Goal: Navigation & Orientation: Find specific page/section

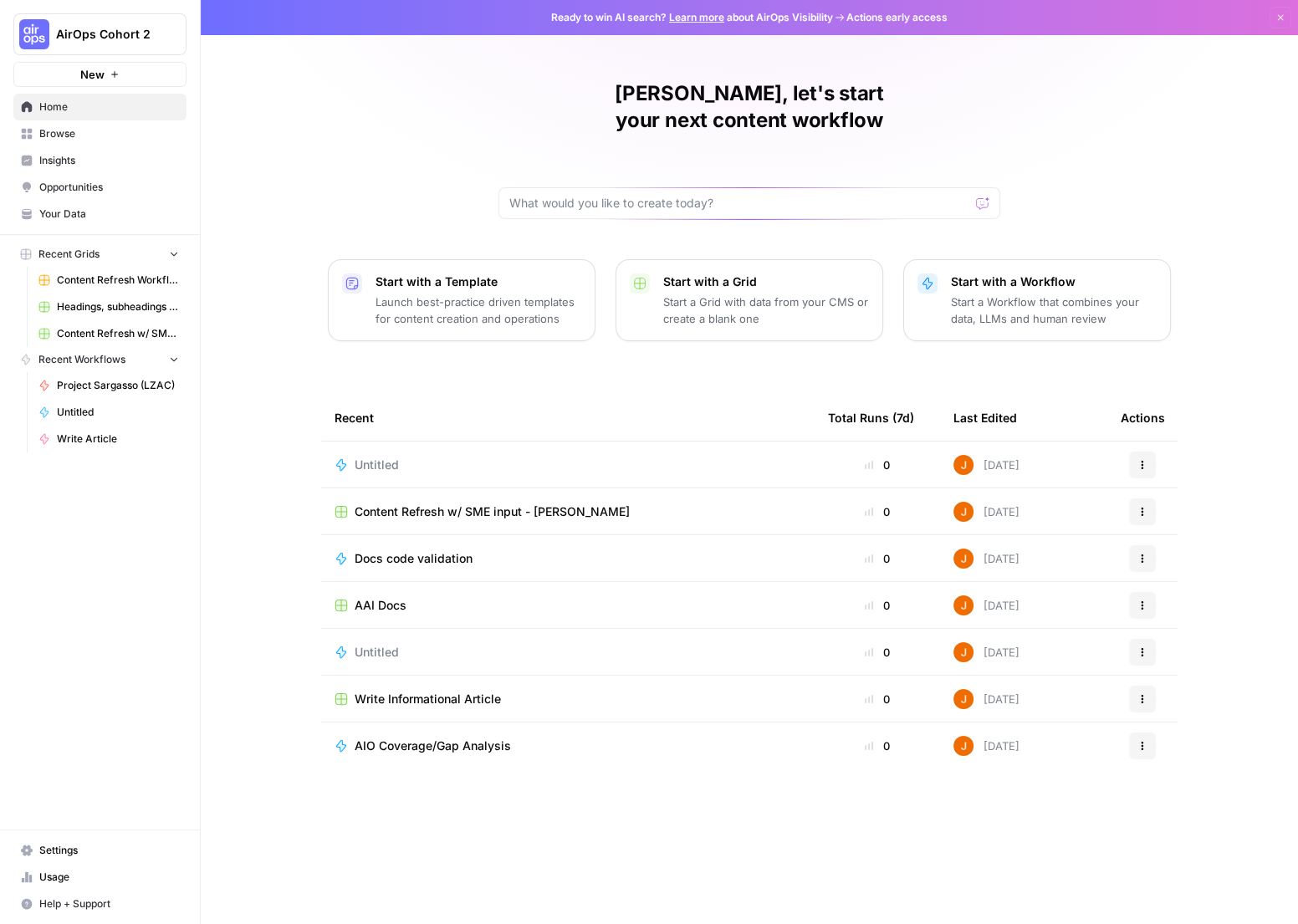
click at [100, 383] on span "Project Sargasso (LZAC)" at bounding box center [118, 385] width 122 height 15
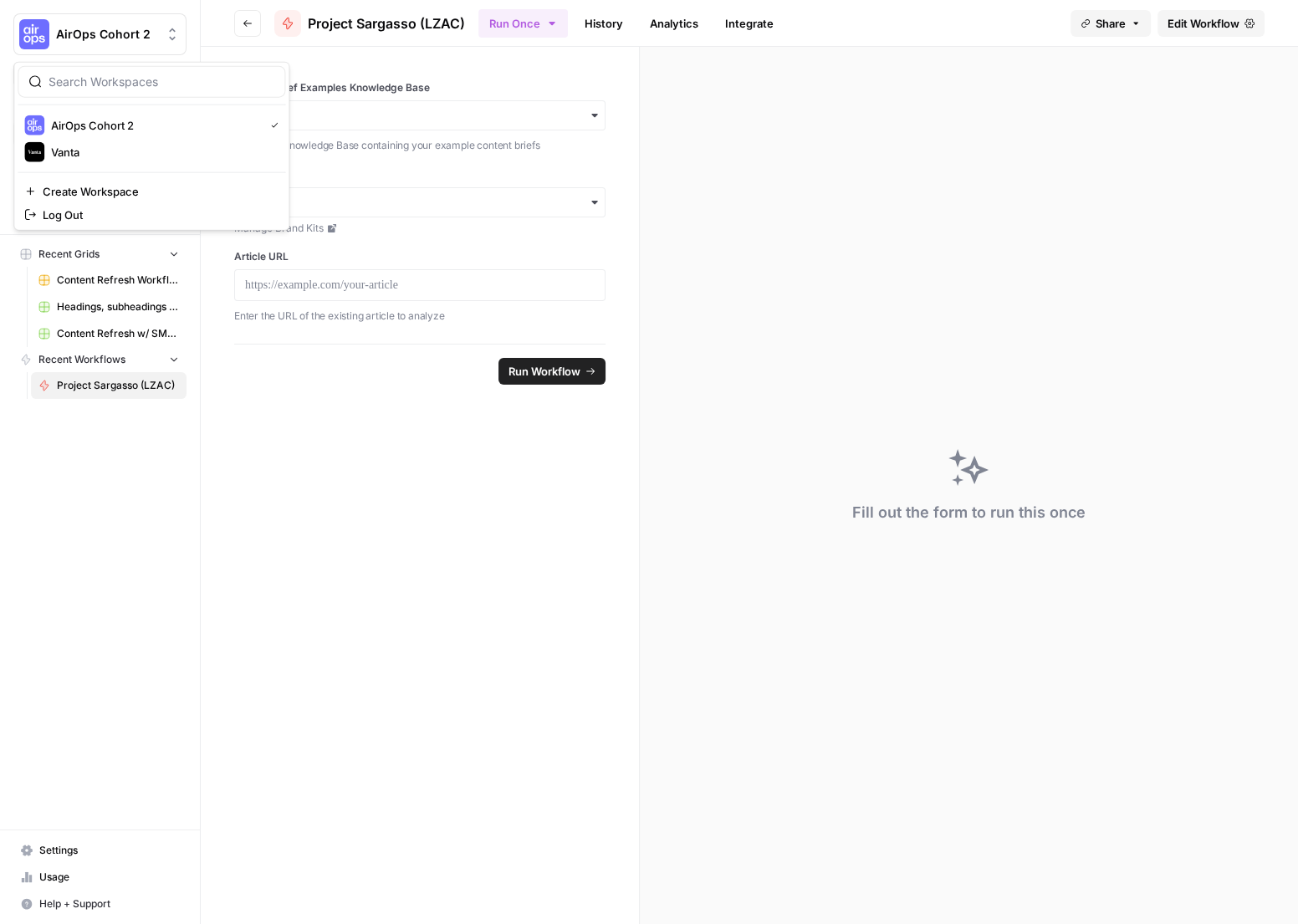
click at [140, 40] on span "AirOps Cohort 2" at bounding box center [106, 34] width 101 height 17
click at [119, 139] on button "Vanta" at bounding box center [151, 152] width 268 height 27
